Goal: Check status: Check status

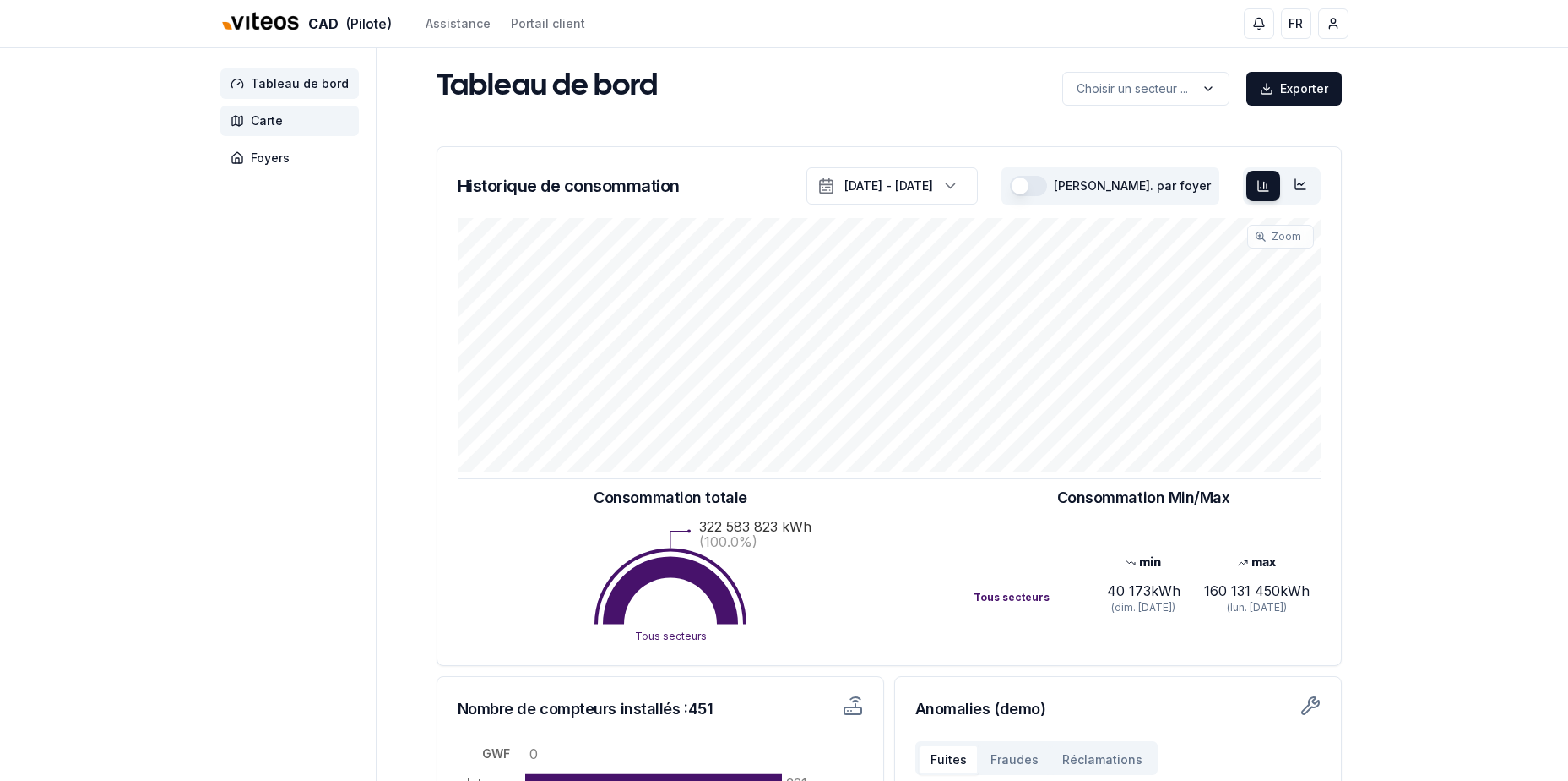
click at [280, 120] on span "Carte" at bounding box center [267, 120] width 32 height 17
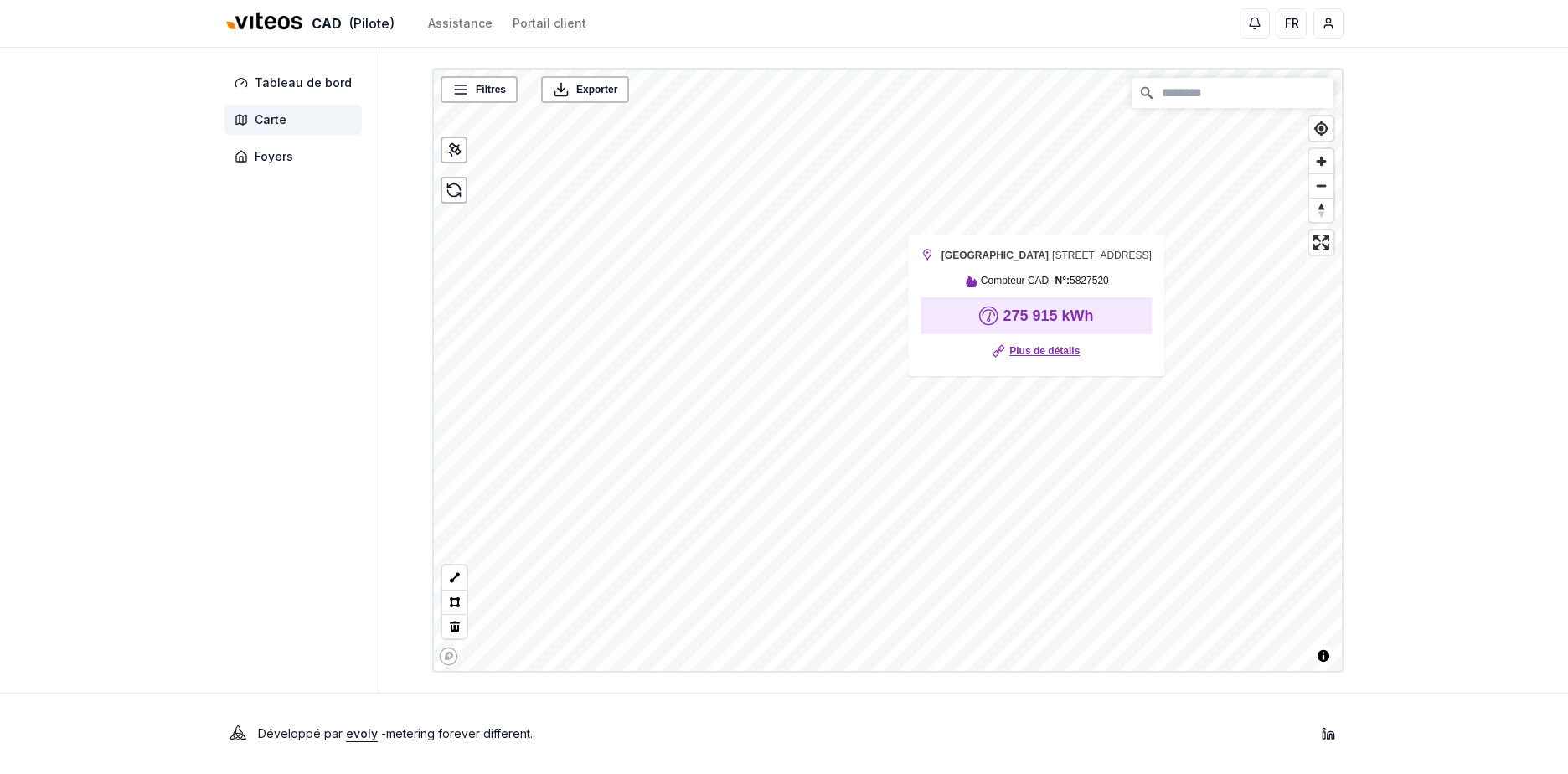
click at [1025, 359] on link "Plus de détails" at bounding box center [1044, 350] width 70 height 17
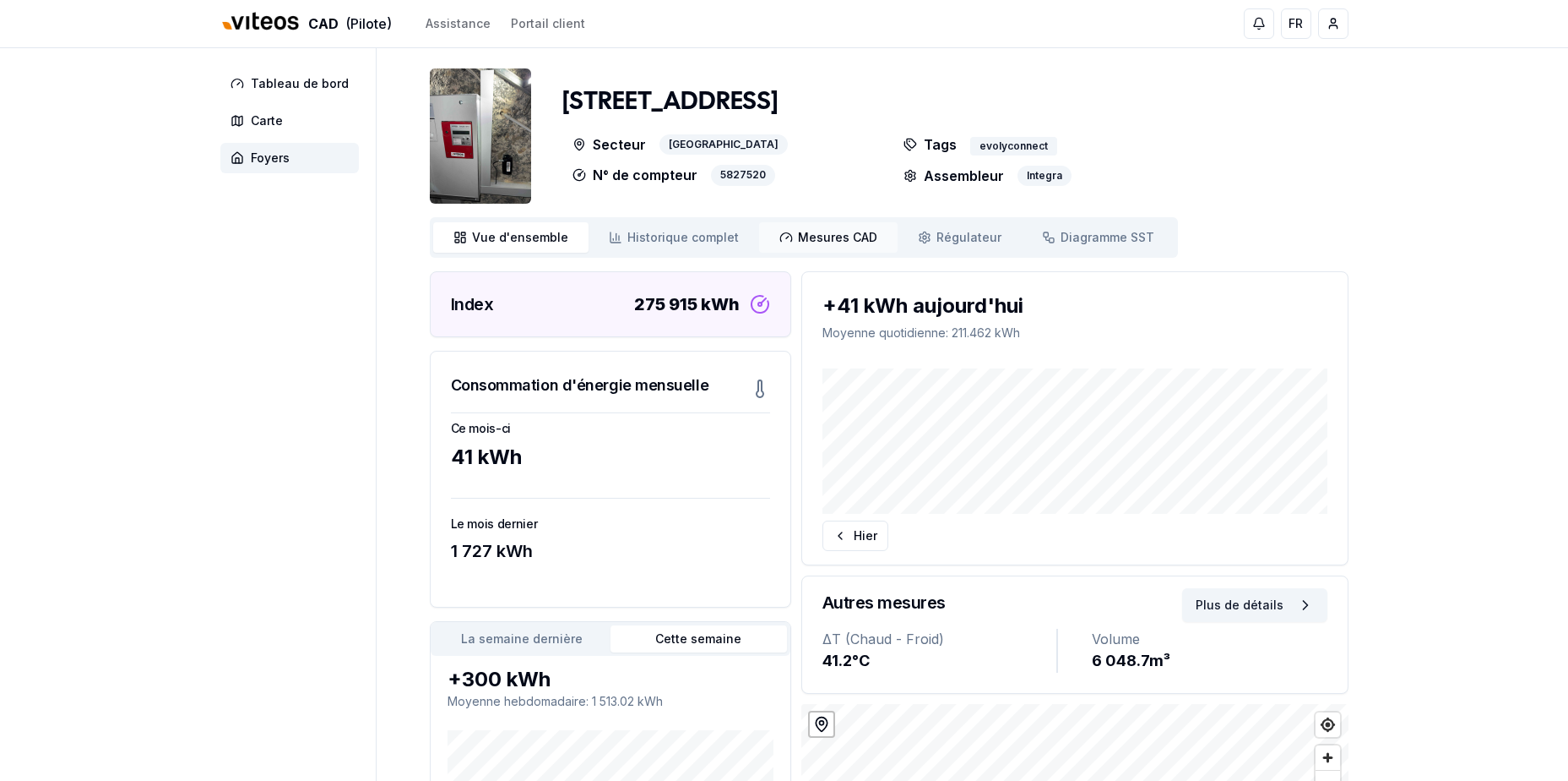
click at [814, 240] on span "Mesures CAD" at bounding box center [838, 237] width 79 height 17
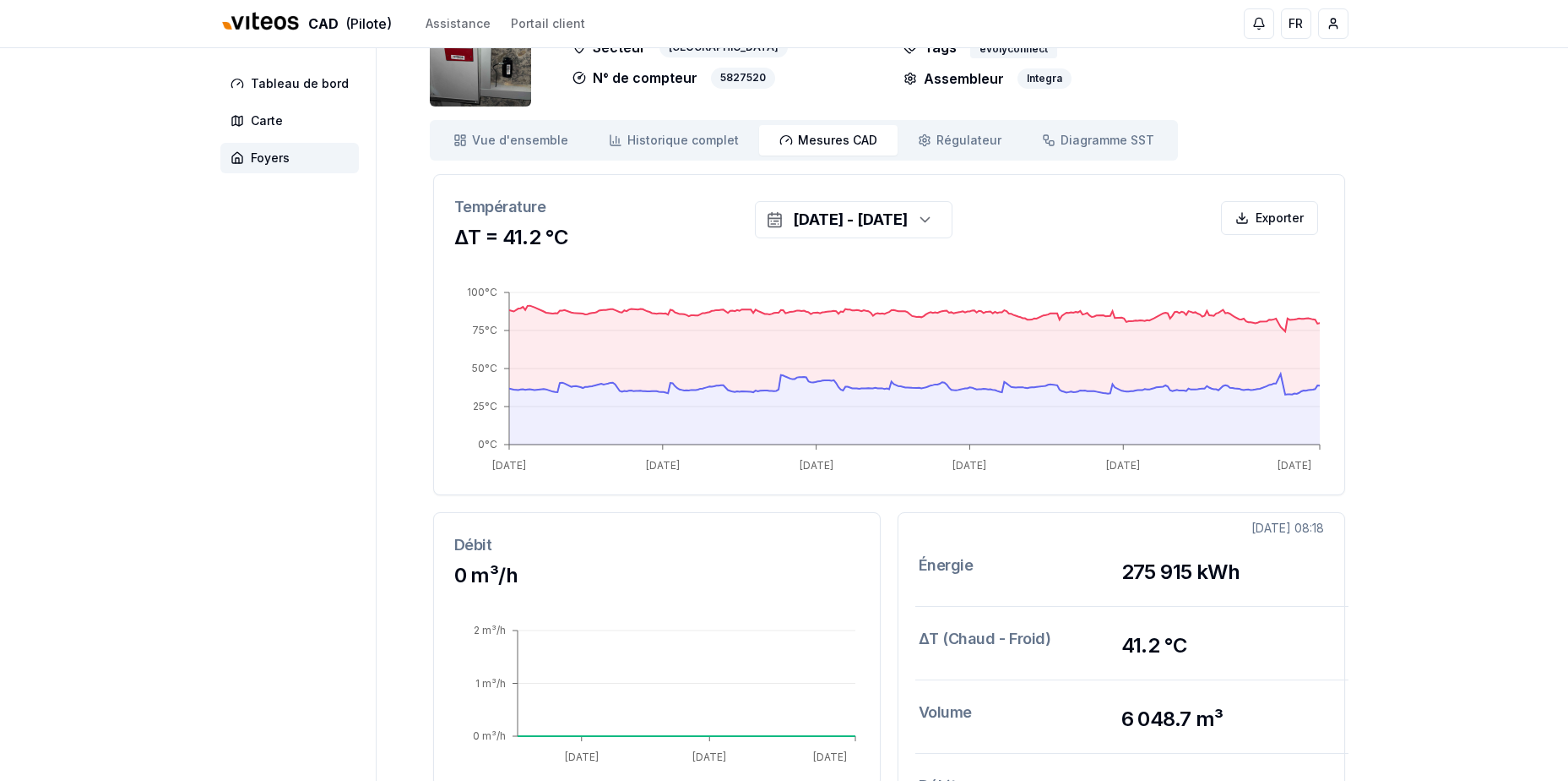
scroll to position [67, 0]
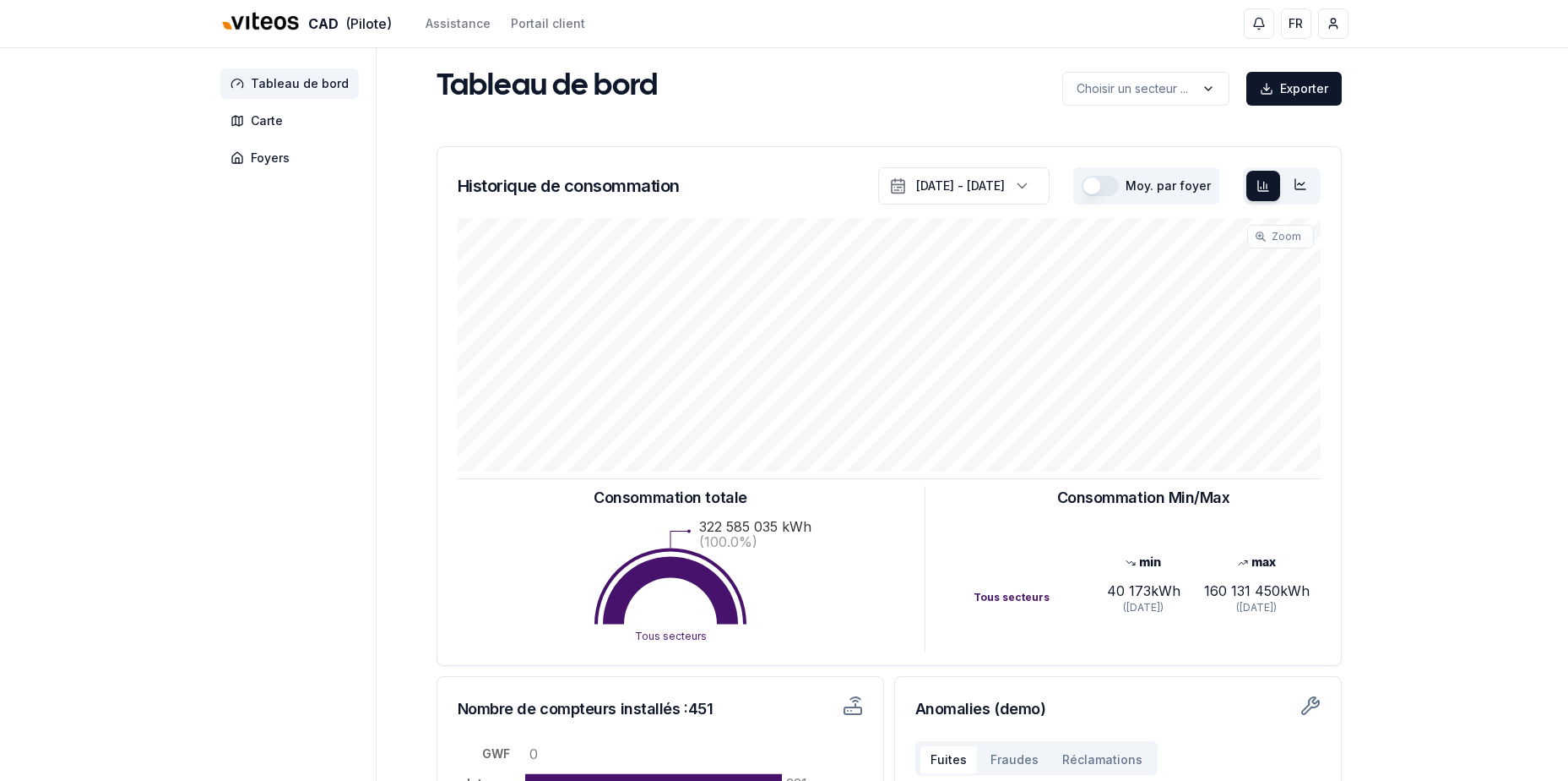
click at [1455, 372] on div "CAD (Pilote) Assistance Portail client FR Lionel Gerber Tableau de bord Carte F…" at bounding box center [784, 523] width 1568 height 1047
